Goal: Task Accomplishment & Management: Use online tool/utility

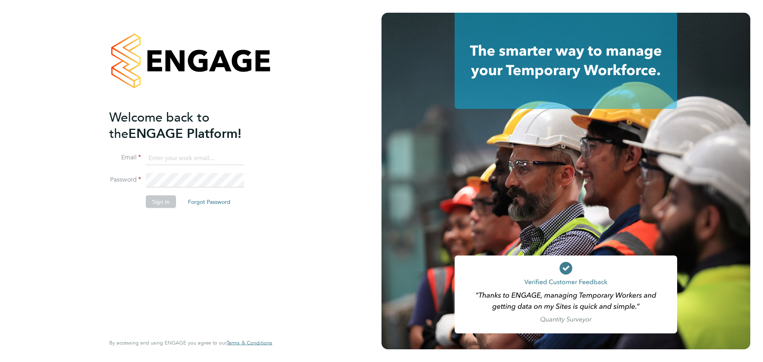
type input "[EMAIL_ADDRESS][PERSON_NAME][DOMAIN_NAME]"
click at [167, 205] on button "Sign In" at bounding box center [161, 201] width 30 height 13
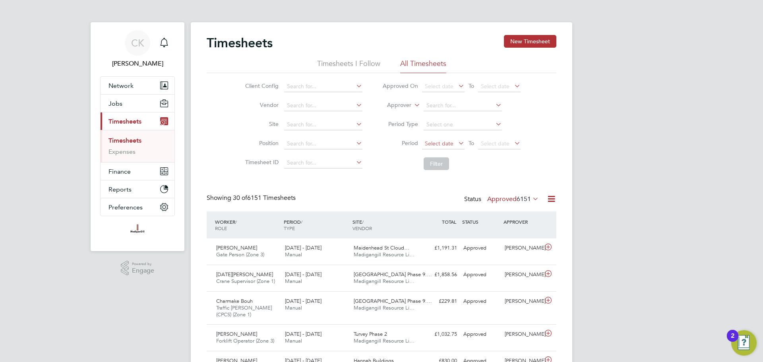
click at [446, 144] on span "Select date" at bounding box center [439, 143] width 29 height 7
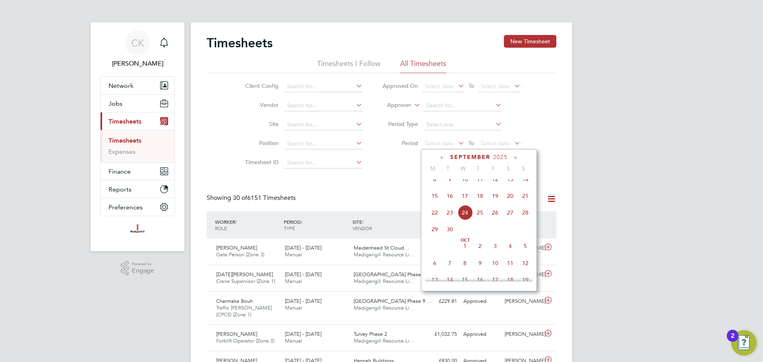
click at [434, 203] on span "15" at bounding box center [434, 195] width 15 height 15
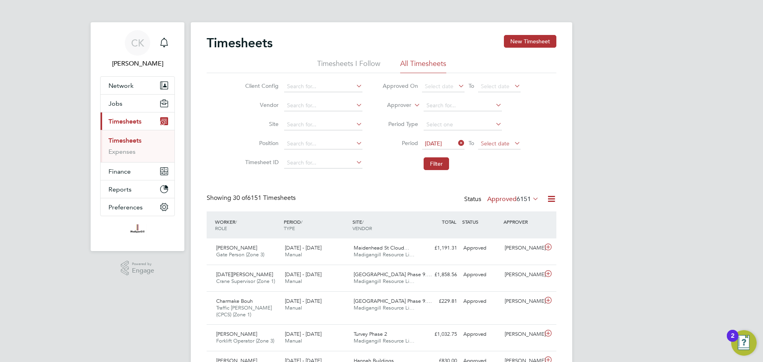
click at [508, 148] on span "Select date" at bounding box center [499, 144] width 43 height 11
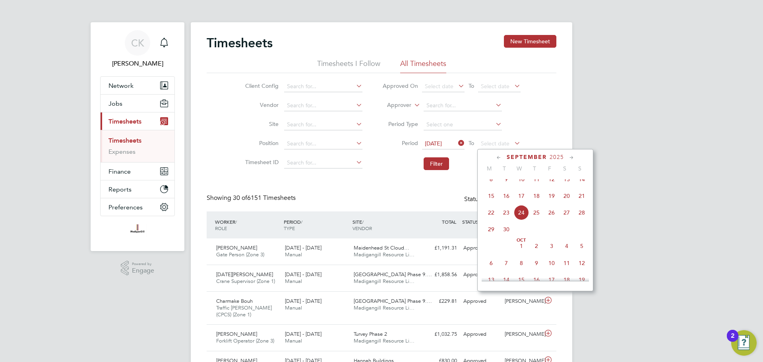
click at [582, 203] on span "21" at bounding box center [581, 195] width 15 height 15
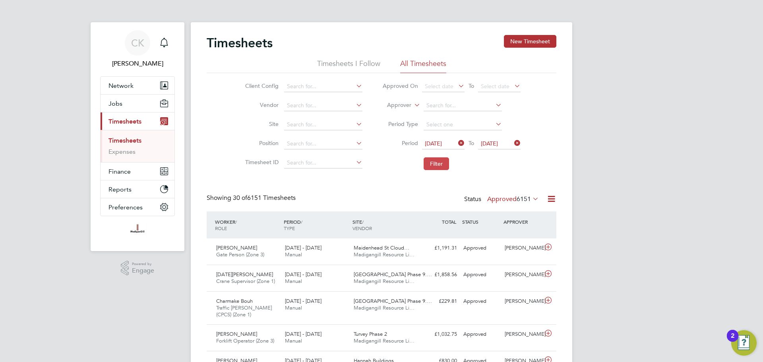
click at [432, 162] on button "Filter" at bounding box center [436, 163] width 25 height 13
